Goal: Information Seeking & Learning: Learn about a topic

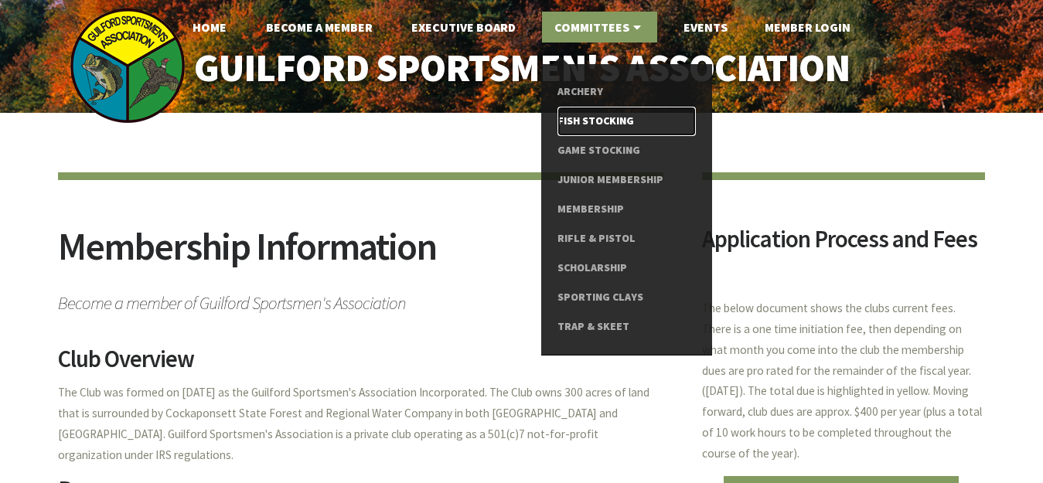
click at [606, 118] on link "Fish Stocking" at bounding box center [627, 121] width 138 height 29
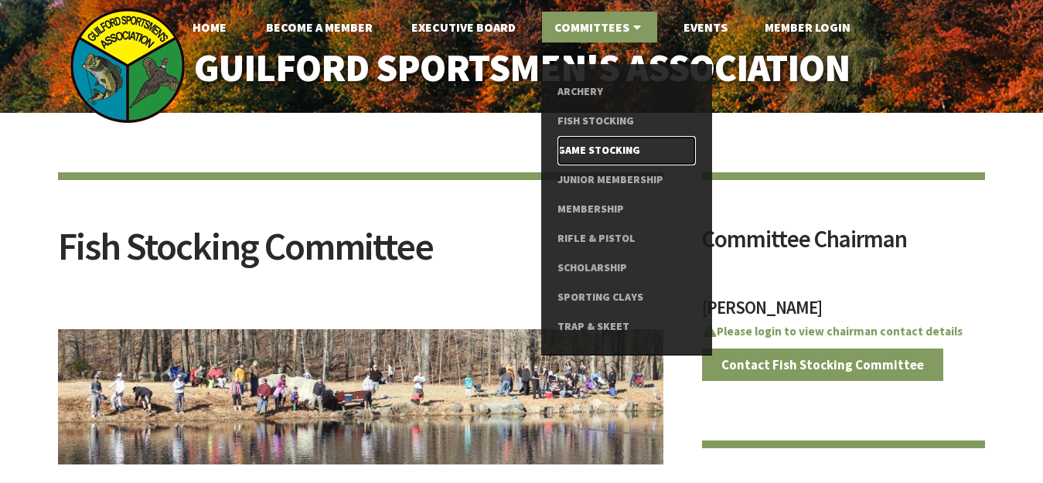
click at [596, 149] on link "Game Stocking" at bounding box center [627, 150] width 138 height 29
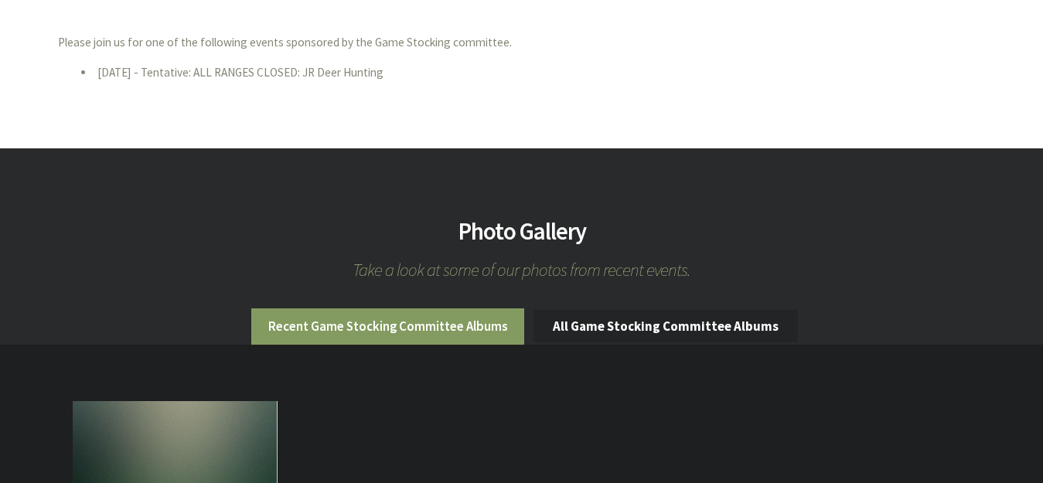
scroll to position [1315, 0]
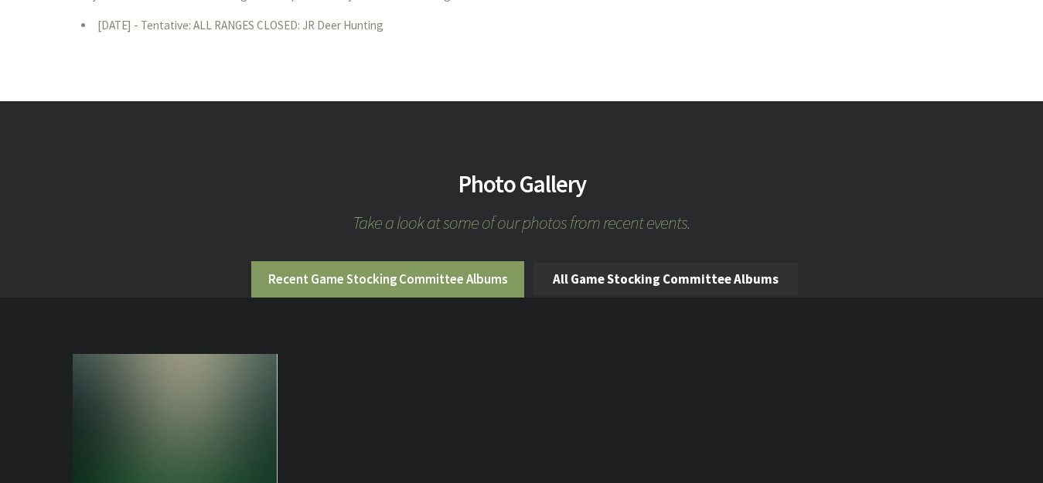
click at [582, 263] on link "All Game Stocking Committee Albums" at bounding box center [666, 279] width 265 height 32
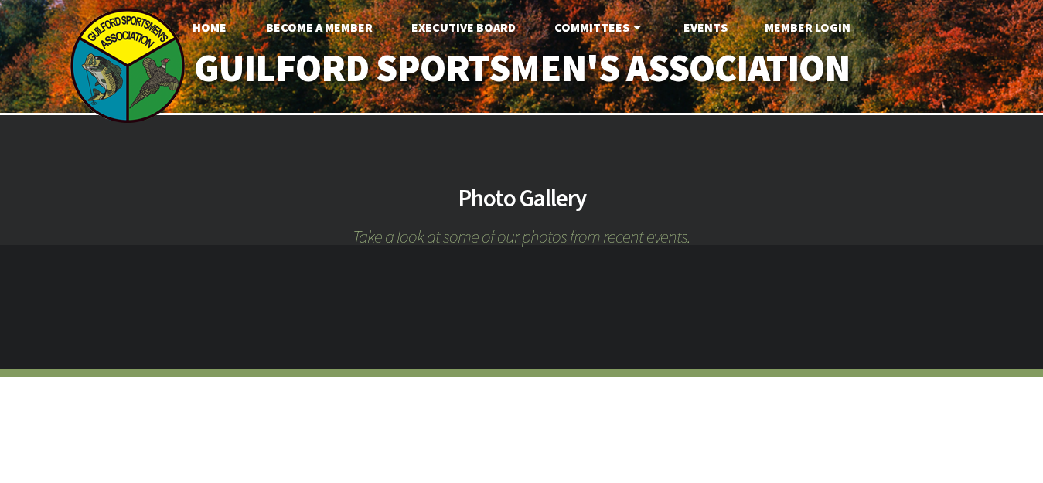
click at [490, 197] on h2 "Photo Gallery" at bounding box center [521, 198] width 1043 height 24
drag, startPoint x: 849, startPoint y: 118, endPoint x: 884, endPoint y: 103, distance: 38.8
click at [885, 104] on div "Home Become A Member Executive Board Committees Archery Fish Stocking Game Stoc…" at bounding box center [521, 298] width 1043 height 596
click at [509, 208] on h2 "Photo Gallery" at bounding box center [521, 198] width 1043 height 24
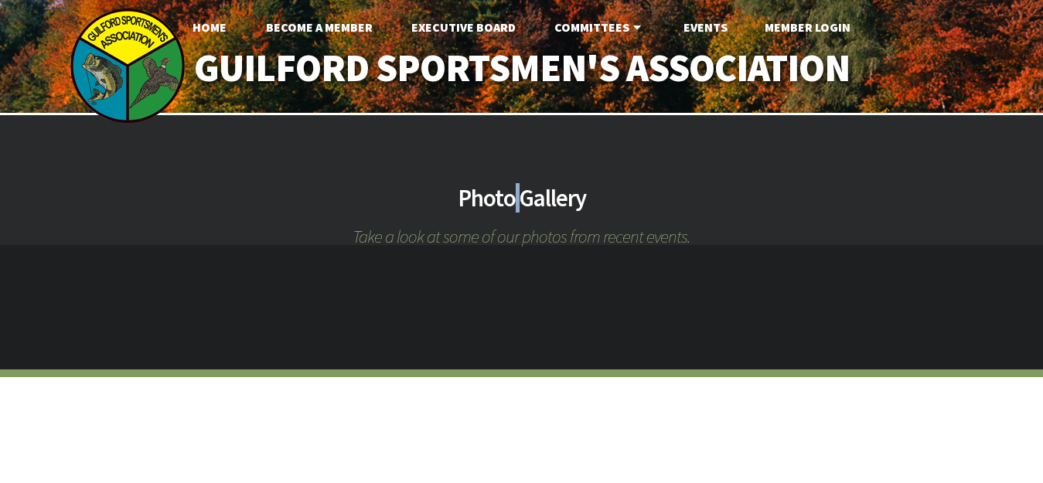
click at [509, 208] on h2 "Photo Gallery" at bounding box center [521, 198] width 1043 height 24
click at [394, 198] on h2 "Photo Gallery" at bounding box center [521, 198] width 1043 height 24
click at [384, 238] on span "Take a look at some of our photos from recent events." at bounding box center [521, 236] width 1043 height 18
click at [385, 238] on span "Take a look at some of our photos from recent events." at bounding box center [521, 236] width 1043 height 18
click at [357, 203] on h2 "Photo Gallery" at bounding box center [521, 198] width 1043 height 24
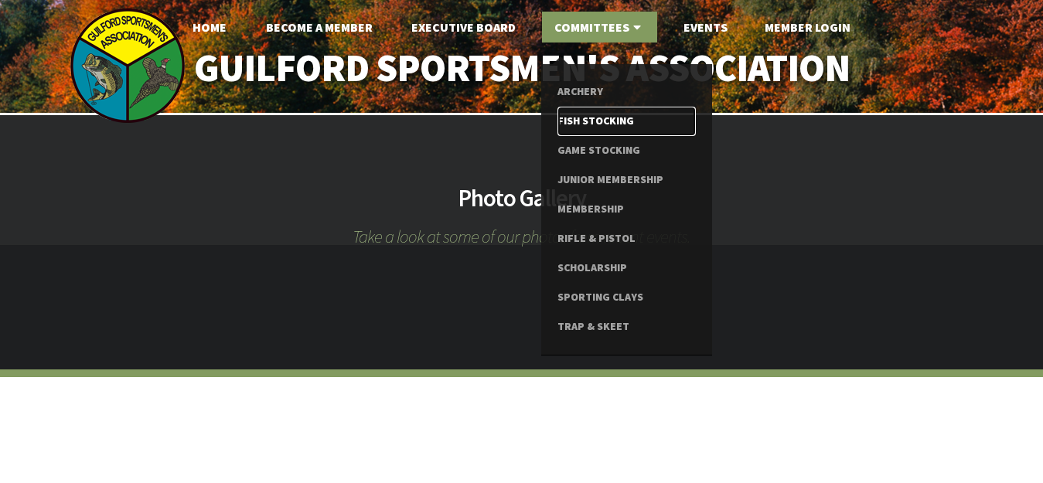
click at [600, 120] on link "Fish Stocking" at bounding box center [627, 121] width 138 height 29
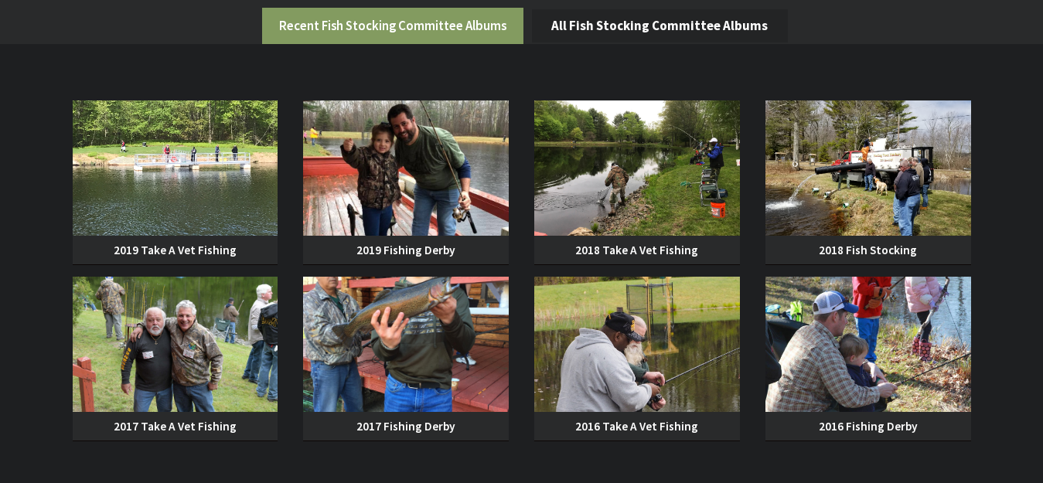
scroll to position [1547, 0]
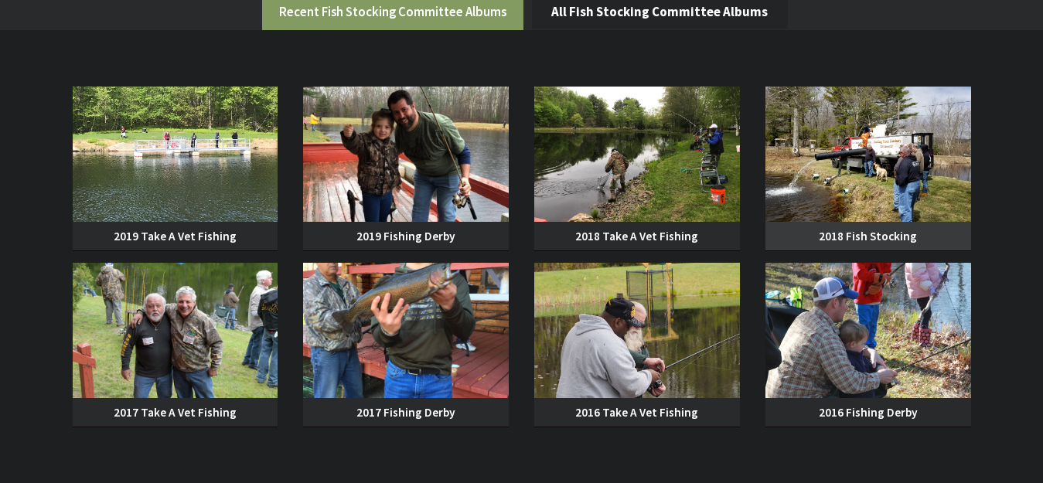
click at [878, 158] on img at bounding box center [869, 154] width 206 height 135
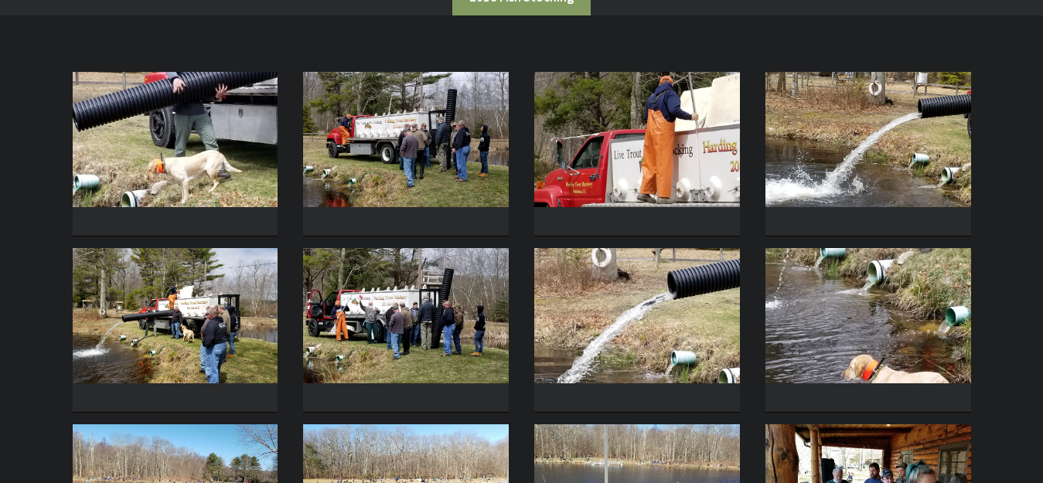
scroll to position [309, 0]
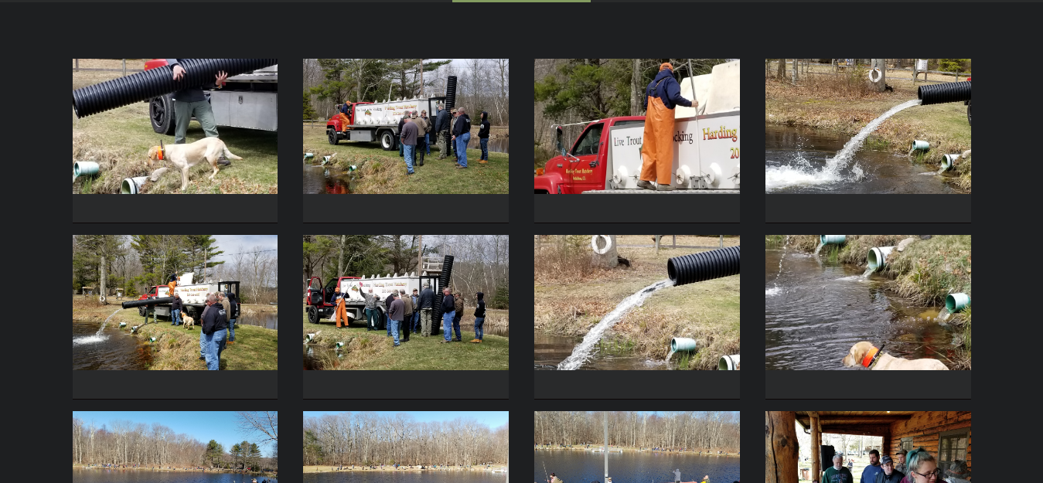
click at [658, 135] on img at bounding box center [638, 126] width 206 height 135
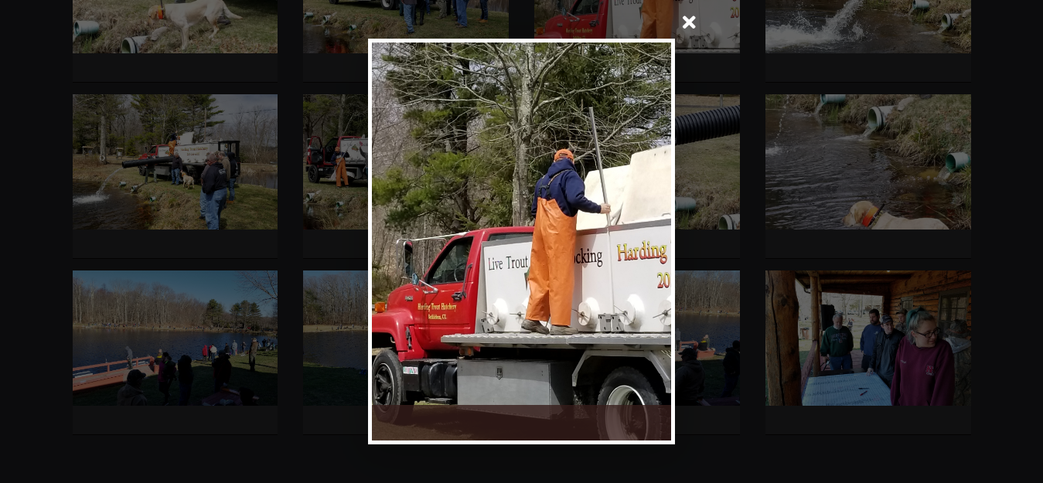
scroll to position [464, 0]
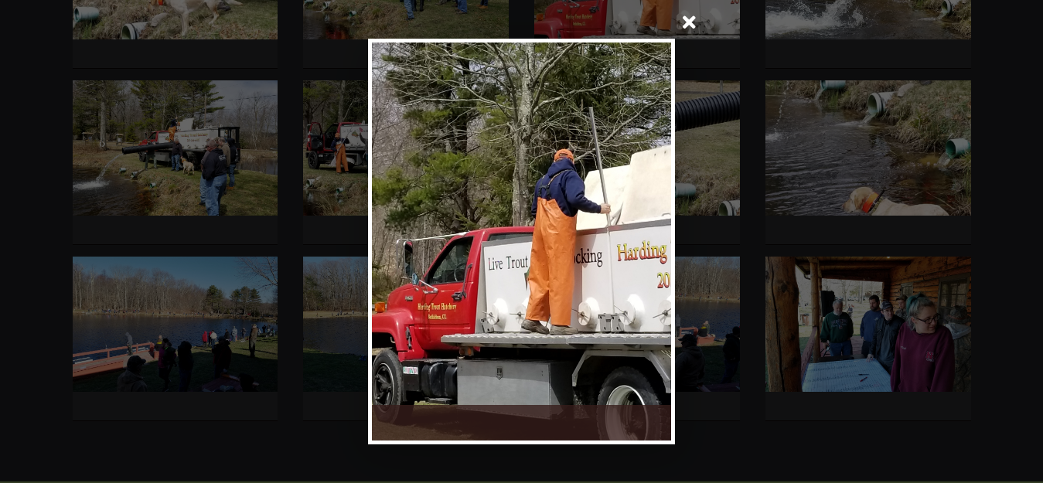
click at [169, 163] on div at bounding box center [521, 241] width 1043 height 483
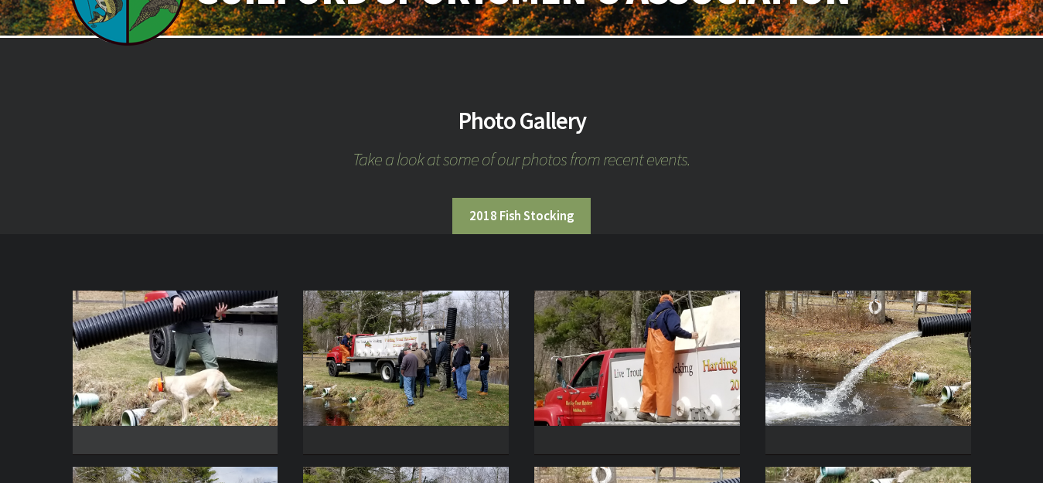
scroll to position [0, 0]
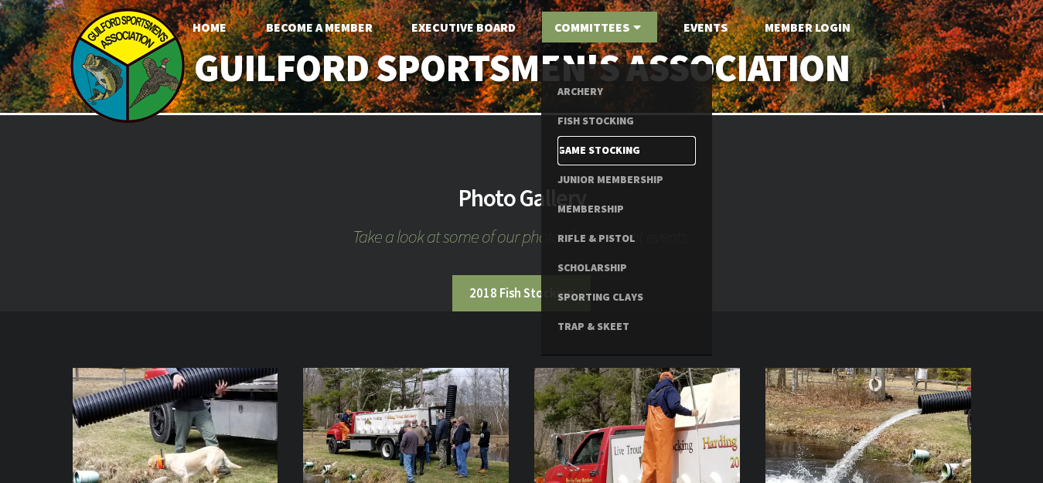
click at [609, 152] on link "Game Stocking" at bounding box center [627, 150] width 138 height 29
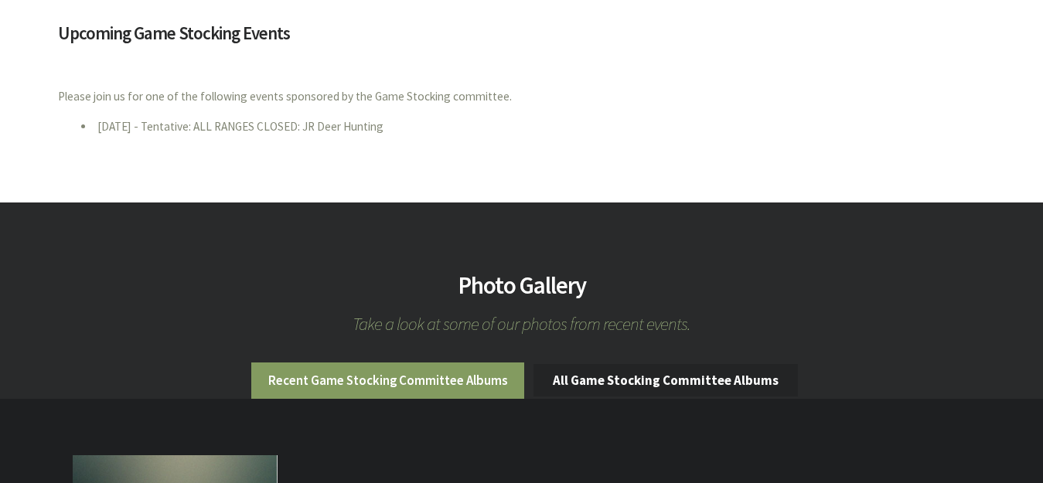
scroll to position [1238, 0]
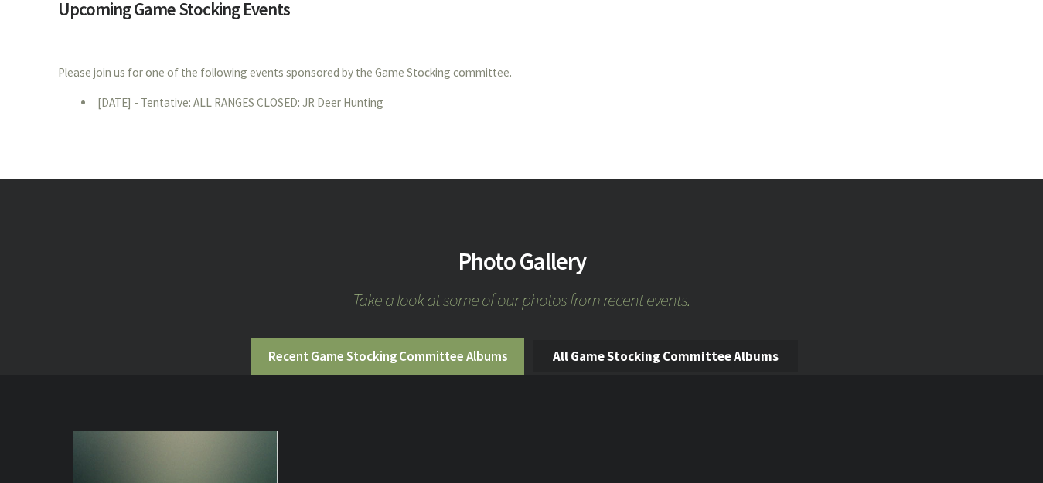
click at [384, 339] on li "Recent Game Stocking Committee Albums" at bounding box center [387, 357] width 273 height 36
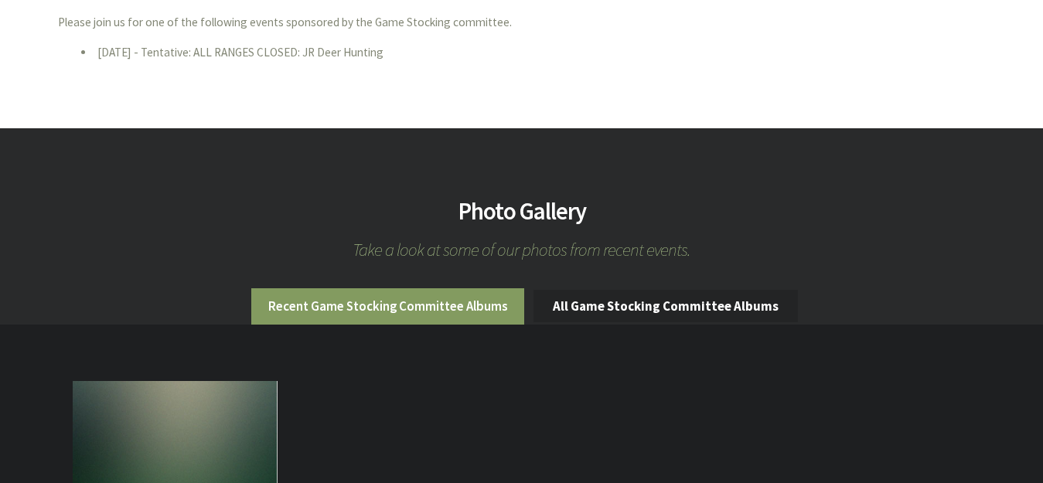
scroll to position [1315, 0]
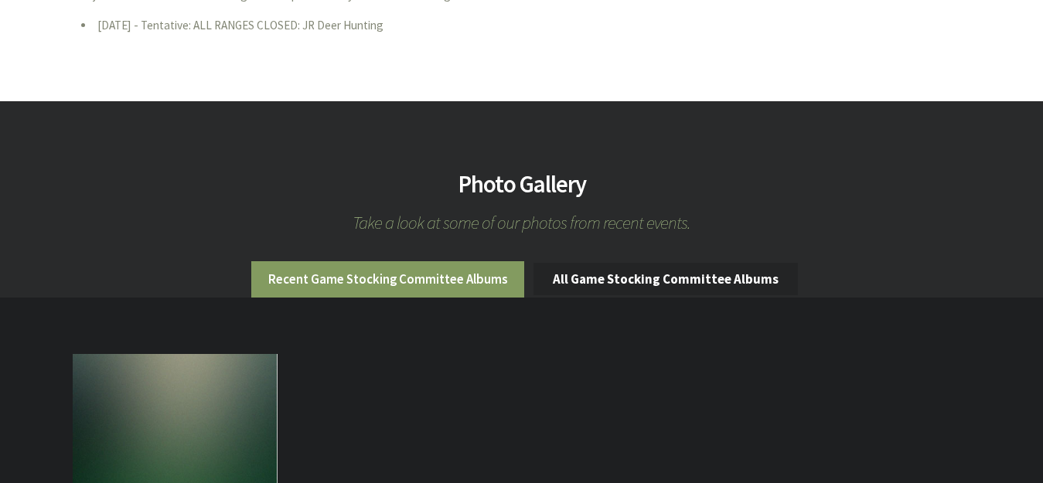
click at [391, 261] on li "Recent Game Stocking Committee Albums" at bounding box center [387, 279] width 273 height 36
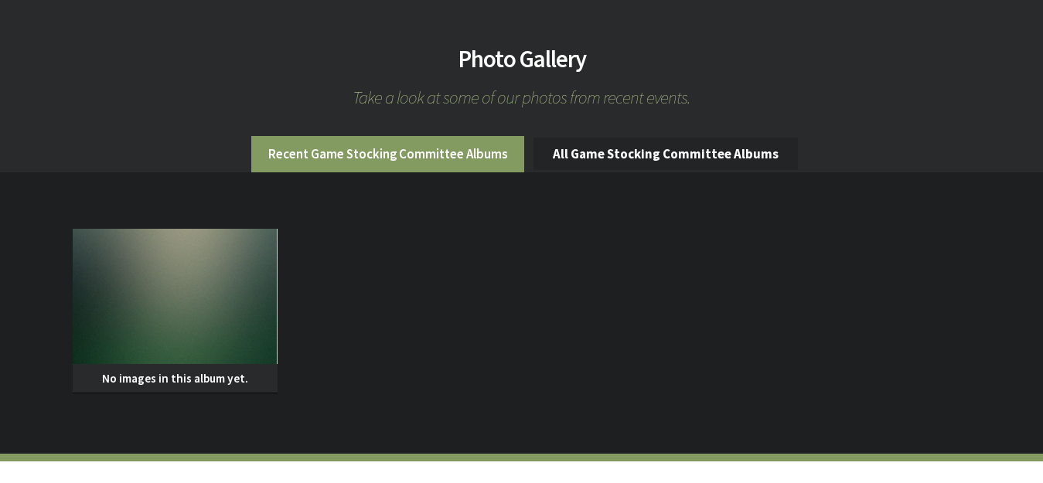
scroll to position [1470, 0]
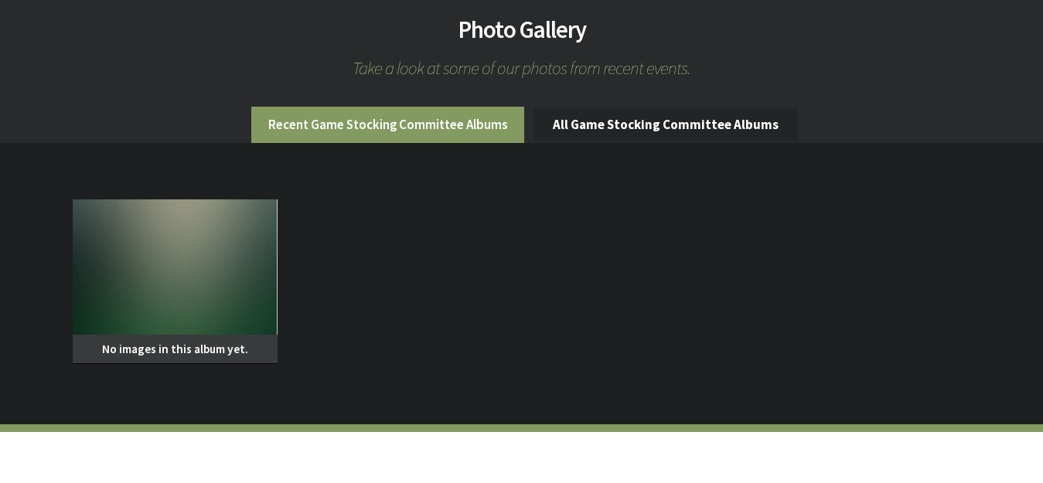
click at [190, 342] on span "No images in this album yet." at bounding box center [176, 349] width 206 height 29
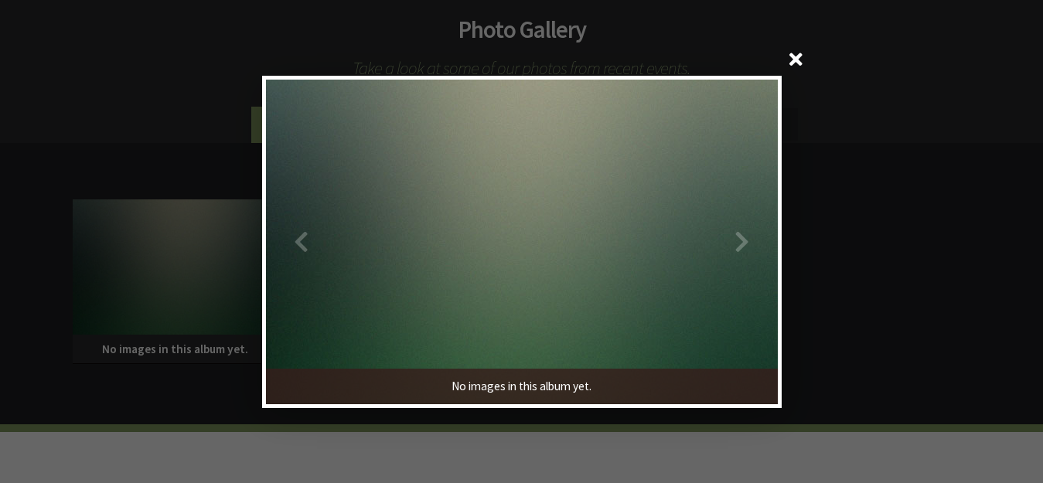
click at [794, 60] on span at bounding box center [796, 61] width 37 height 37
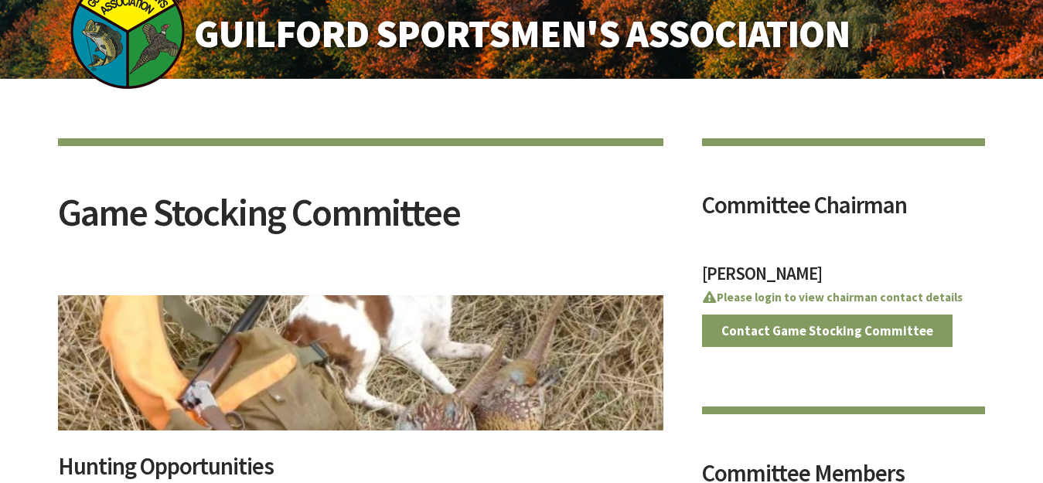
scroll to position [0, 0]
